Goal: Transaction & Acquisition: Purchase product/service

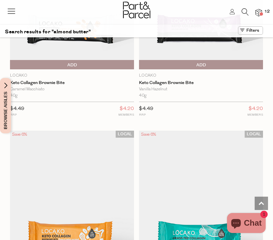
scroll to position [2159, 0]
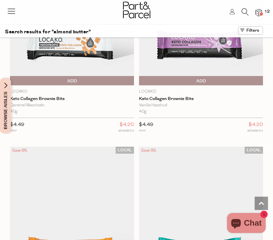
click at [242, 11] on icon at bounding box center [244, 11] width 7 height 7
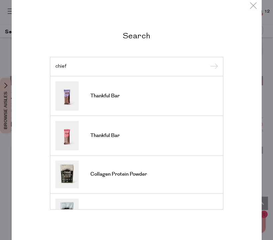
type input "chief"
click at [212, 67] on input "submit" at bounding box center [213, 67] width 10 height 10
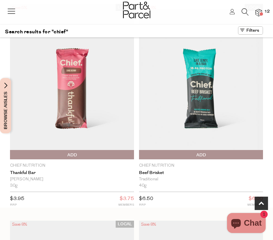
scroll to position [239, 0]
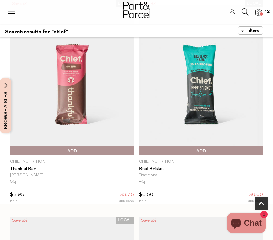
click at [140, 152] on span "Add To Parcel" at bounding box center [140, 151] width 0 height 10
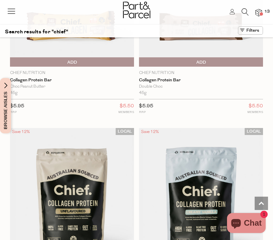
scroll to position [394, 0]
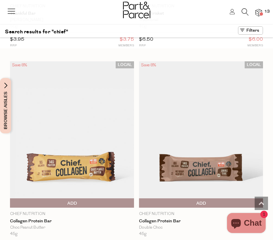
click at [245, 9] on icon at bounding box center [244, 11] width 7 height 7
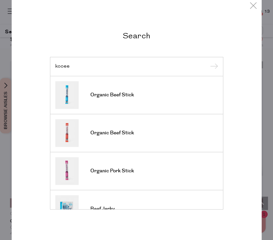
type input "kooee"
click at [212, 67] on input "submit" at bounding box center [213, 67] width 10 height 10
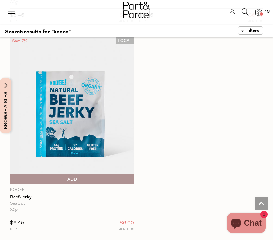
scroll to position [609, 0]
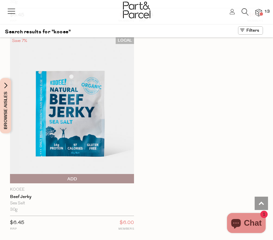
click at [87, 178] on span "Add To Parcel" at bounding box center [72, 179] width 120 height 10
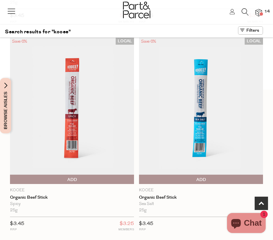
scroll to position [195, 0]
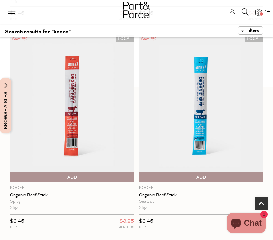
click at [140, 177] on span "Add To Parcel" at bounding box center [140, 177] width 0 height 10
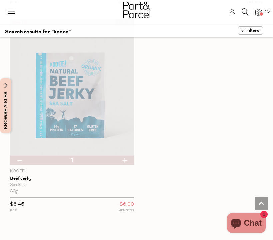
scroll to position [631, 0]
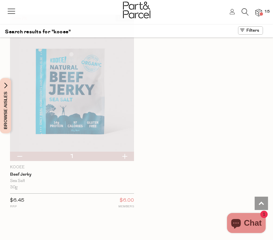
click at [123, 154] on button "button" at bounding box center [124, 155] width 19 height 9
type input "2"
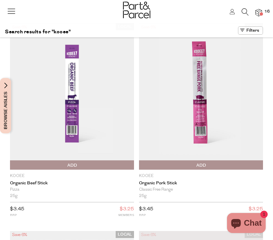
scroll to position [0, 0]
click at [244, 9] on icon at bounding box center [244, 11] width 7 height 7
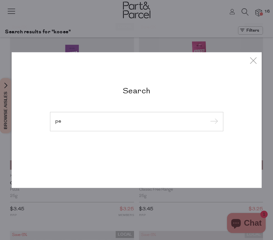
type input "p"
type input "spelt"
click at [212, 122] on input "submit" at bounding box center [213, 122] width 10 height 10
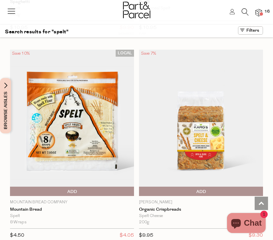
scroll to position [1668, 0]
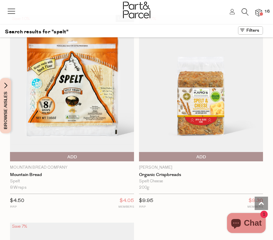
click at [84, 152] on span "Add To Parcel" at bounding box center [72, 157] width 120 height 10
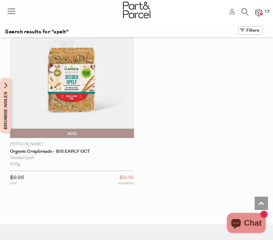
scroll to position [1896, 0]
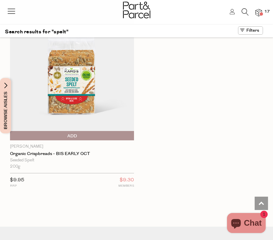
click at [242, 11] on icon at bounding box center [244, 11] width 7 height 7
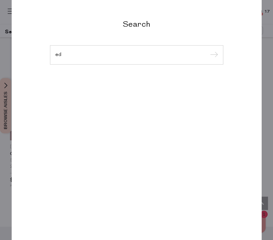
type input "e"
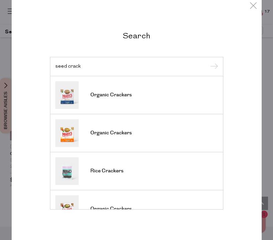
type input "seed crack"
click at [212, 67] on input "submit" at bounding box center [213, 67] width 10 height 10
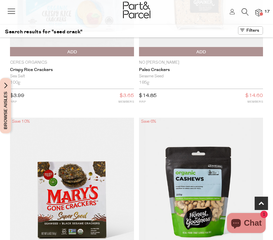
scroll to position [218, 0]
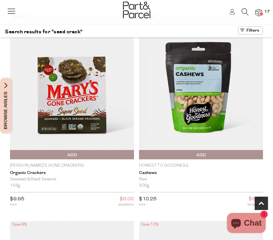
click at [90, 155] on span "Add To Parcel" at bounding box center [72, 155] width 120 height 10
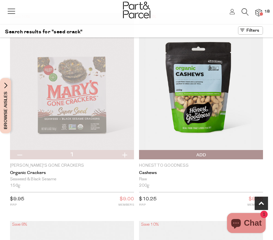
click at [243, 9] on icon at bounding box center [244, 11] width 7 height 7
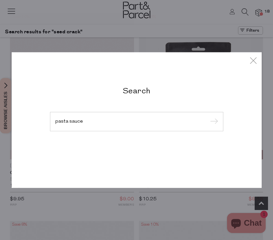
type input "pasta sauce"
click at [212, 122] on input "submit" at bounding box center [213, 122] width 10 height 10
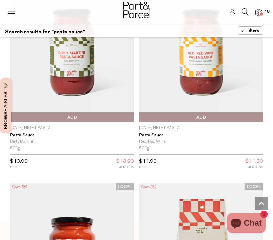
scroll to position [254, 0]
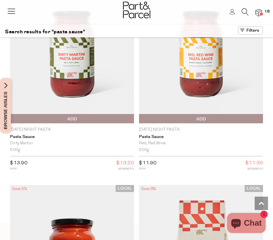
click at [107, 117] on span "Add To Parcel" at bounding box center [72, 119] width 120 height 10
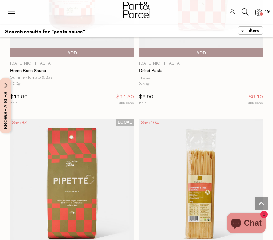
scroll to position [531, 0]
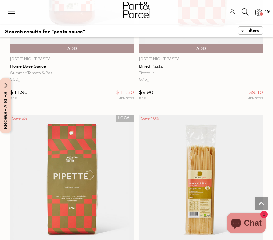
click at [246, 12] on icon at bounding box center [244, 11] width 7 height 7
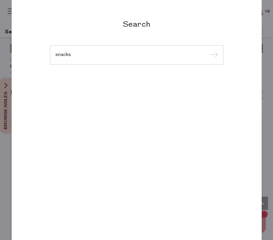
type input "snacks"
click at [212, 60] on input "submit" at bounding box center [213, 55] width 10 height 10
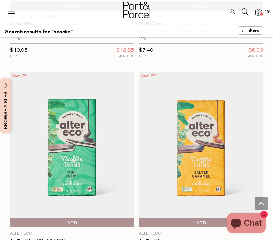
scroll to position [3946, 0]
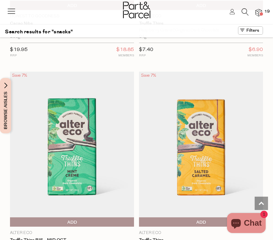
click at [243, 10] on icon at bounding box center [244, 11] width 7 height 7
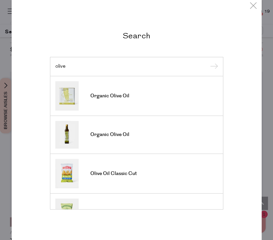
type input "olive"
click at [212, 67] on input "submit" at bounding box center [213, 67] width 10 height 10
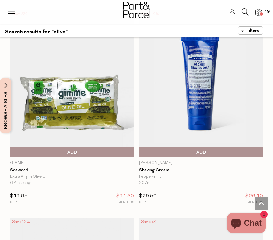
scroll to position [2737, 0]
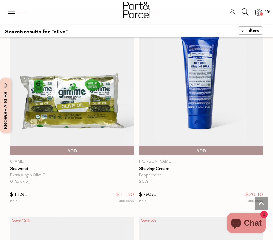
click at [78, 146] on span "Add To Parcel" at bounding box center [72, 151] width 120 height 10
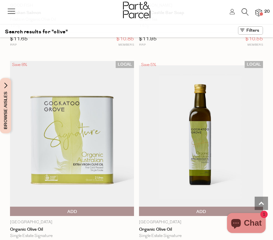
scroll to position [4354, 0]
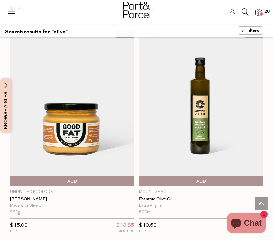
scroll to position [5431, 0]
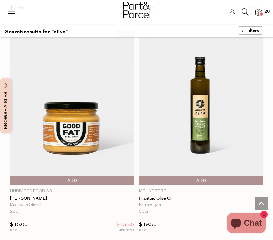
click at [261, 7] on div at bounding box center [136, 11] width 273 height 22
click at [260, 9] on img at bounding box center [258, 13] width 7 height 8
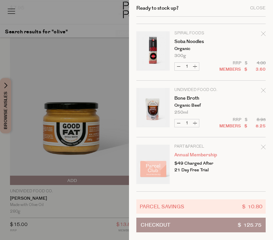
scroll to position [898, 0]
click at [99, 17] on div at bounding box center [136, 120] width 273 height 240
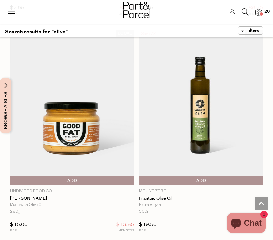
click at [244, 11] on icon at bounding box center [244, 11] width 7 height 7
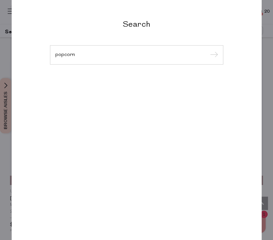
type input "popcorn"
click at [212, 55] on input "submit" at bounding box center [213, 55] width 10 height 10
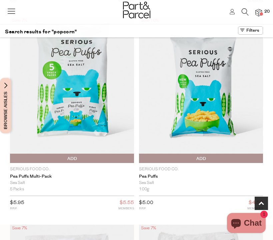
scroll to position [222, 0]
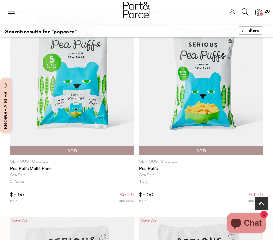
click at [113, 149] on span "Add To Parcel" at bounding box center [72, 151] width 120 height 10
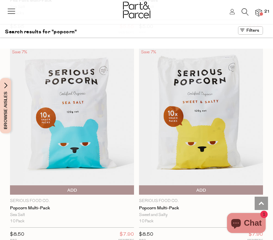
scroll to position [390, 0]
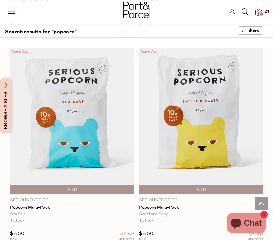
click at [151, 186] on span "Add To Parcel" at bounding box center [200, 189] width 120 height 10
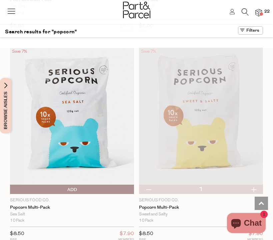
click at [244, 10] on icon at bounding box center [244, 11] width 7 height 7
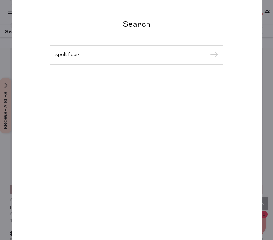
type input "spelt flour"
click at [212, 55] on input "submit" at bounding box center [213, 55] width 10 height 10
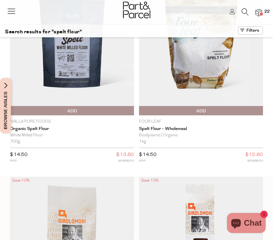
scroll to position [54, 0]
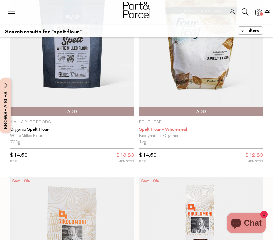
click at [172, 131] on link "Spelt Flour - Wholemeal" at bounding box center [201, 129] width 124 height 5
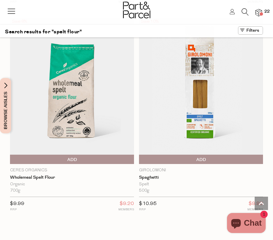
scroll to position [420, 0]
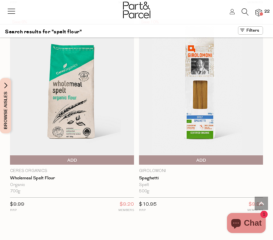
click at [49, 155] on span "Add To Parcel" at bounding box center [72, 160] width 120 height 10
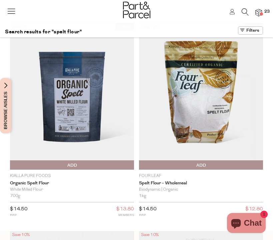
scroll to position [0, 0]
click at [242, 11] on icon at bounding box center [244, 11] width 7 height 7
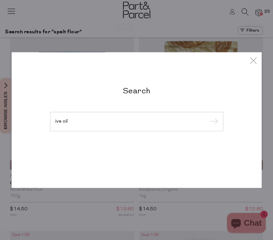
type input "ive oil"
click at [212, 122] on input "submit" at bounding box center [213, 122] width 10 height 10
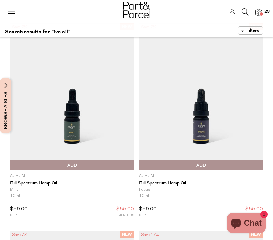
click at [242, 11] on icon at bounding box center [244, 11] width 7 height 7
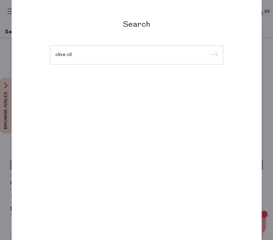
type input "olive oil"
click at [212, 55] on input "submit" at bounding box center [213, 55] width 10 height 10
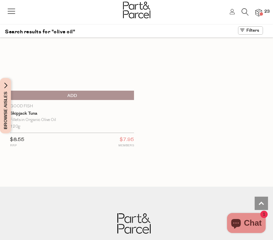
scroll to position [4688, 0]
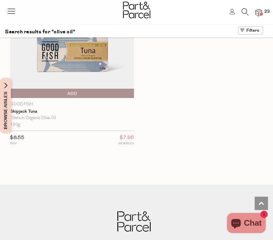
click at [261, 10] on img at bounding box center [258, 13] width 7 height 8
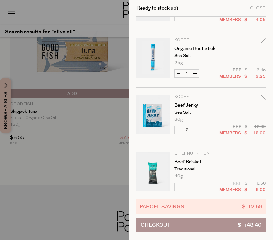
scroll to position [381, 0]
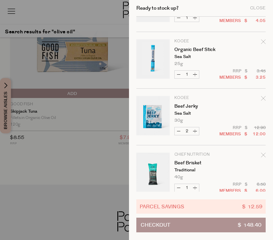
click at [194, 73] on button "Increase Organic Beef Stick" at bounding box center [195, 75] width 8 height 8
type input "2"
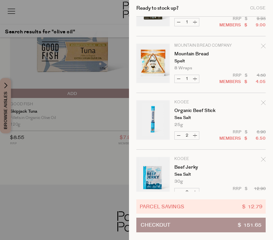
scroll to position [325, 0]
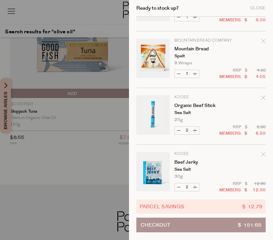
click at [196, 130] on button "Increase Organic Beef Stick" at bounding box center [195, 130] width 8 height 8
type input "3"
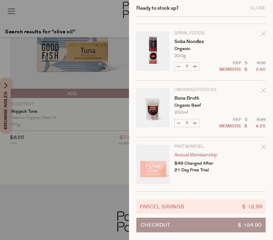
scroll to position [1068, 0]
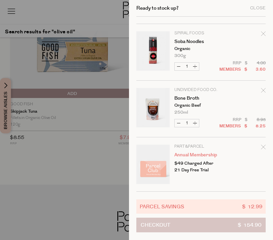
click at [186, 223] on button "Checkout $ 154.90" at bounding box center [200, 224] width 129 height 15
